Goal: Transaction & Acquisition: Purchase product/service

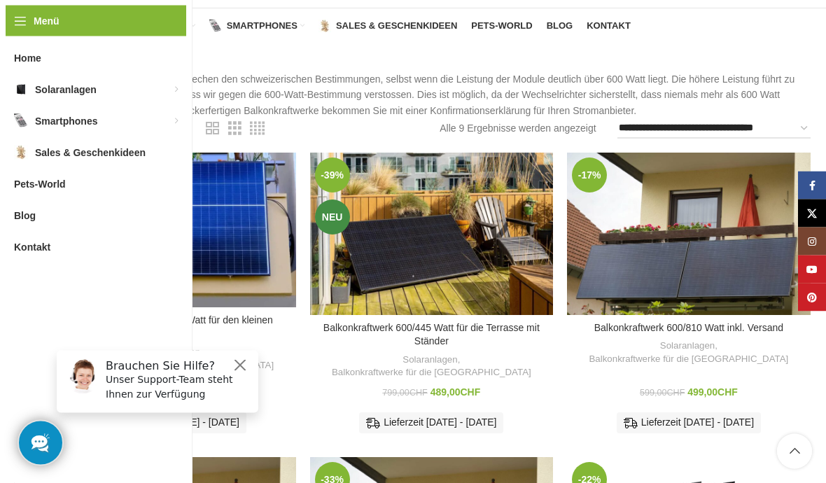
scroll to position [95, 0]
click at [229, 370] on h6 "Brauchen Sie Hilfe?" at bounding box center [178, 365] width 144 height 13
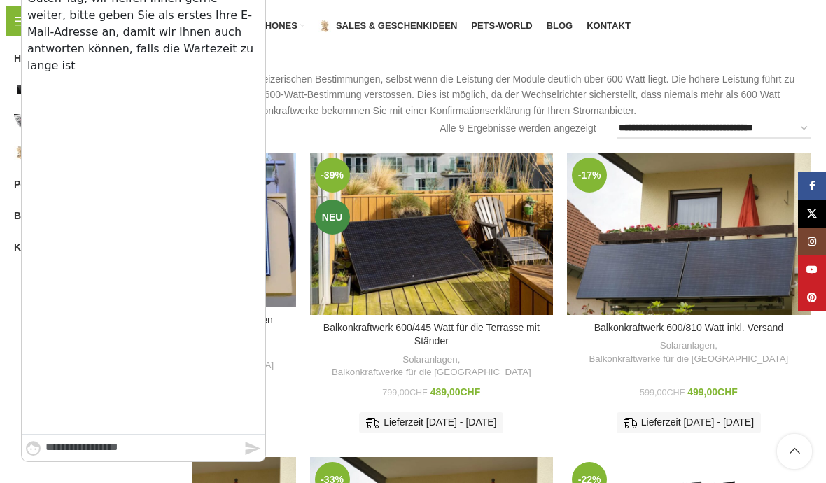
click at [743, 426] on div "Balkonkraftwerk 600/810 Watt inkl. Versand Solaranlagen , Balkonkraftwerke für …" at bounding box center [689, 384] width 244 height 120
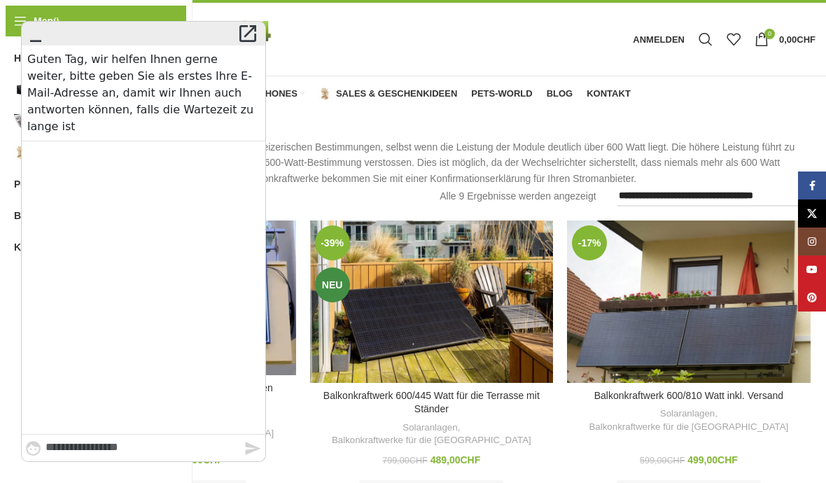
scroll to position [0, 0]
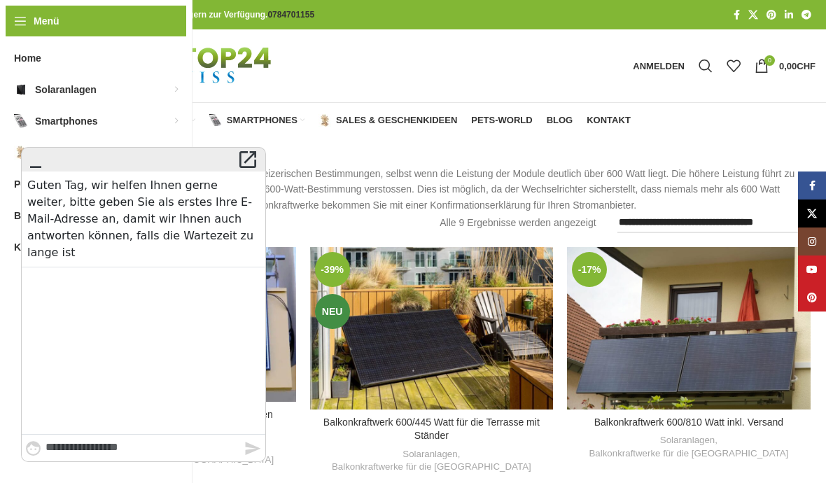
click at [28, 162] on icon "" at bounding box center [36, 160] width 22 height 20
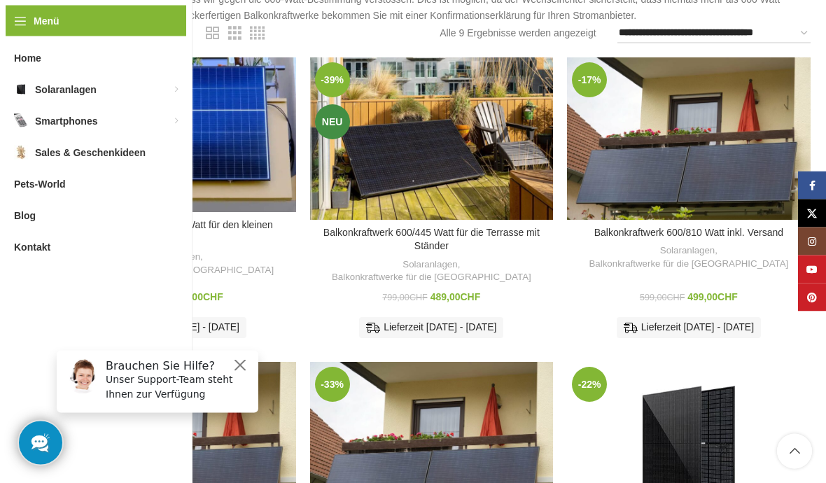
scroll to position [178, 0]
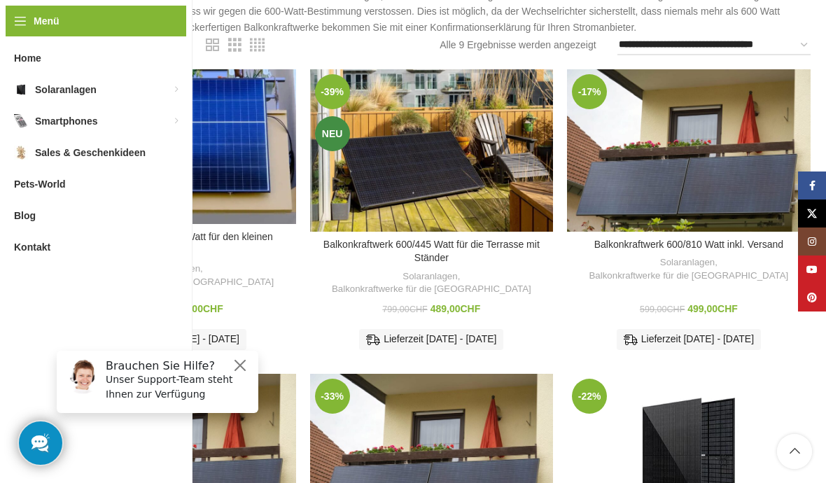
click at [382, 178] on div "Balkonkraftwerk 600/445 Watt für die Terrasse mit Ständer" at bounding box center [385, 150] width 30 height 162
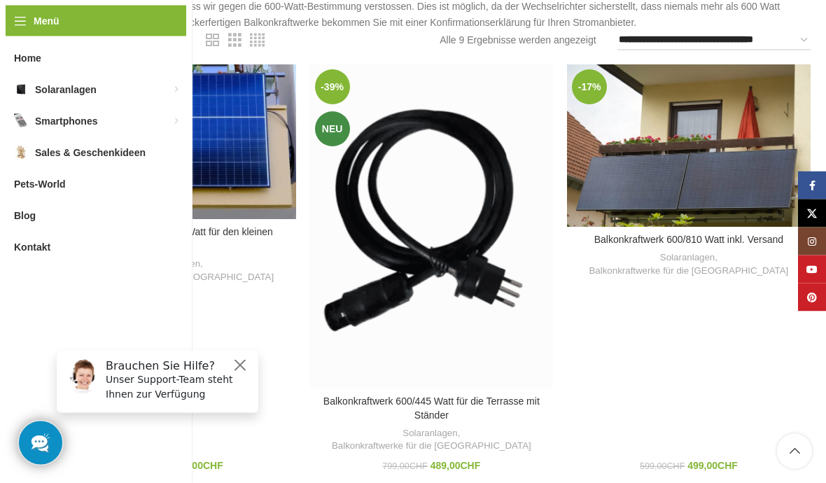
scroll to position [181, 0]
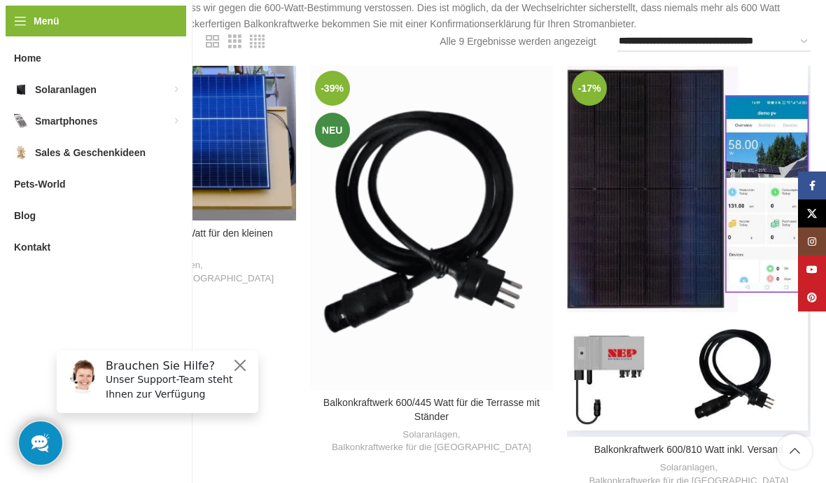
click at [729, 185] on div "Balkonkraftwerk 600/810 Watt inkl. Versand" at bounding box center [719, 251] width 61 height 371
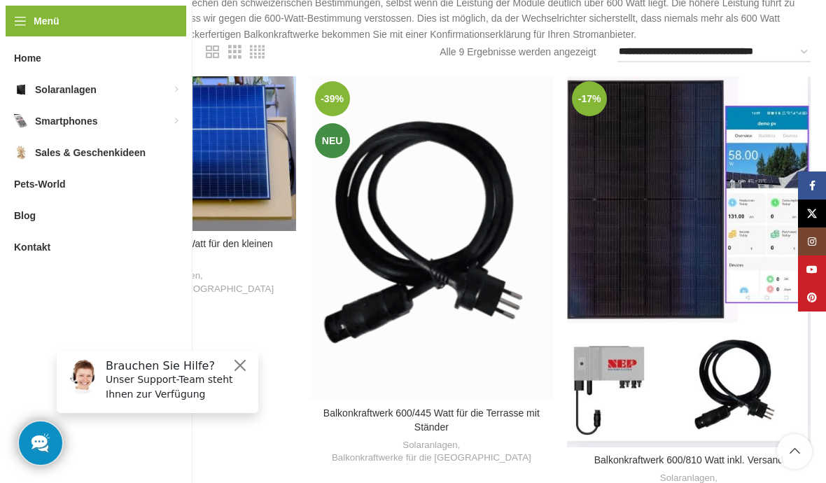
scroll to position [0, 0]
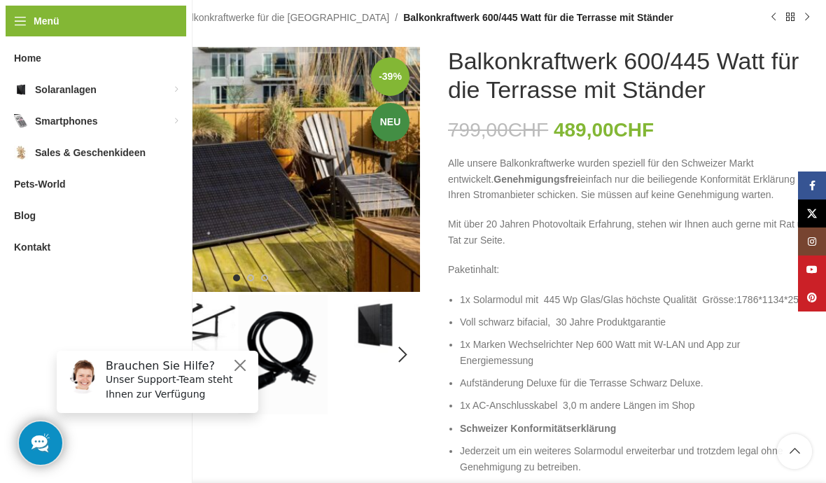
scroll to position [148, 0]
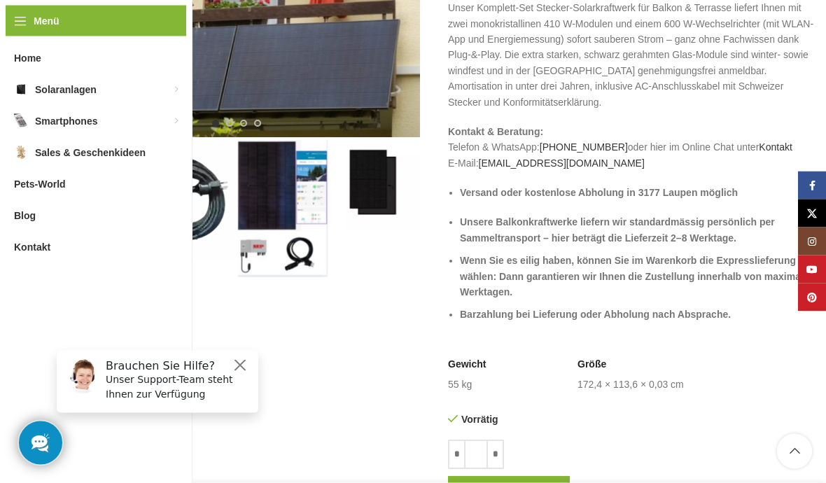
scroll to position [305, 0]
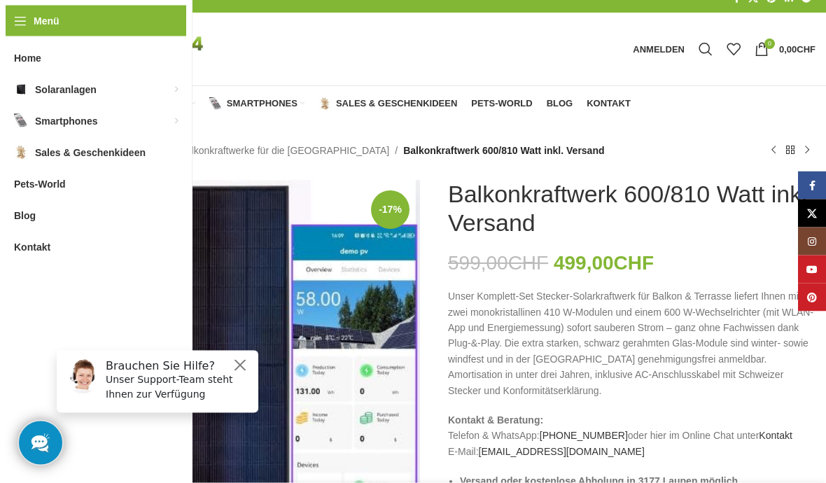
scroll to position [0, 0]
